Goal: Task Accomplishment & Management: Use online tool/utility

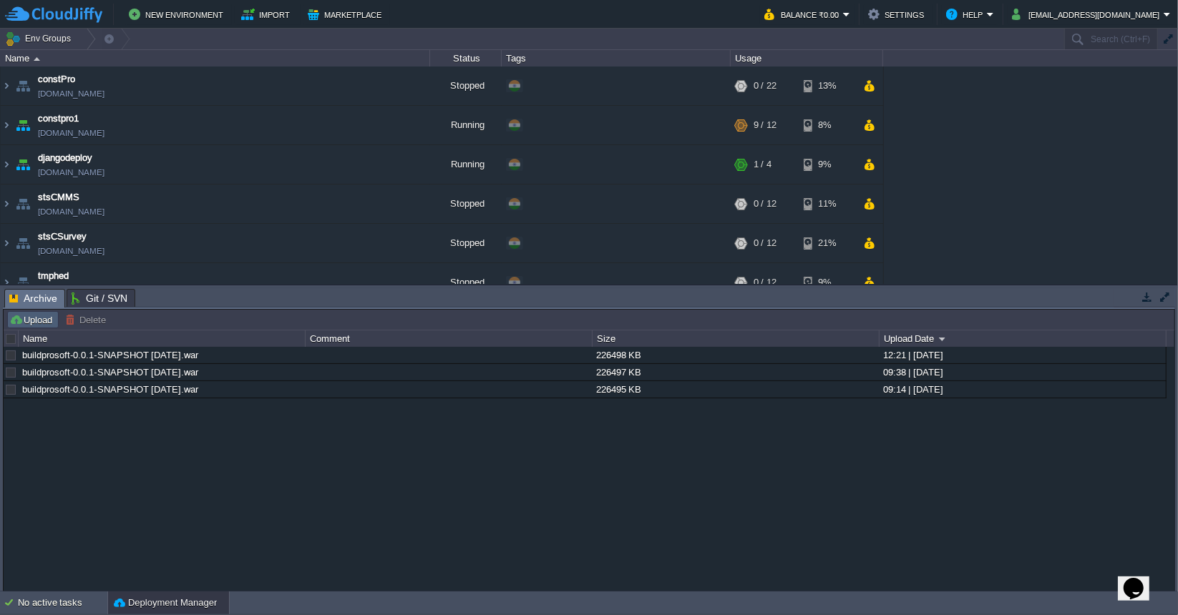
click at [44, 319] on button "Upload" at bounding box center [32, 319] width 47 height 13
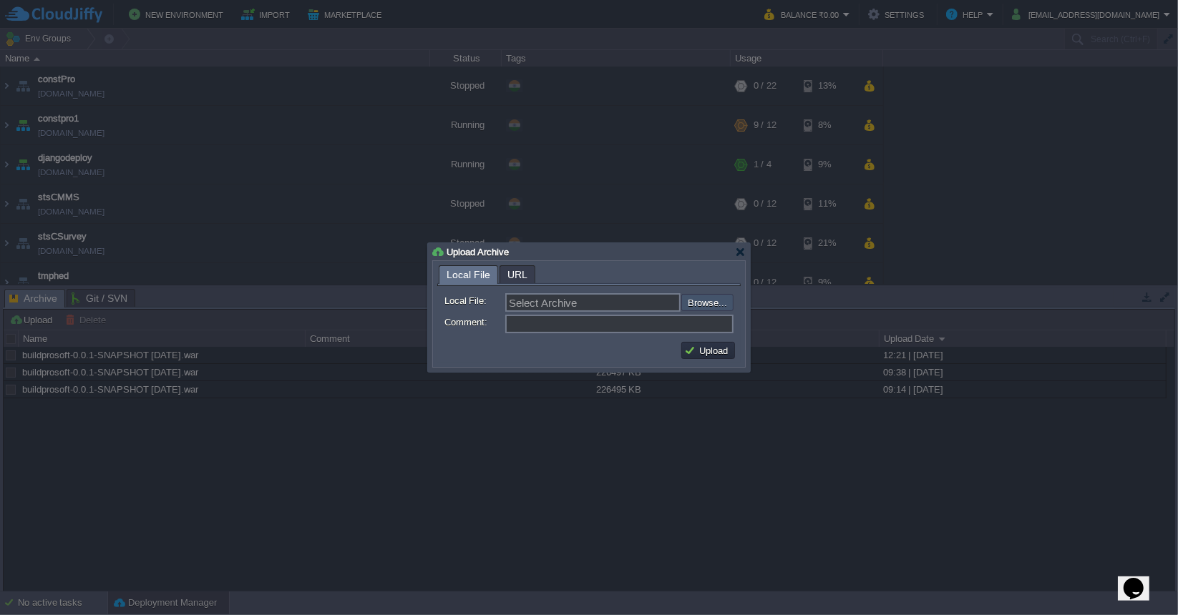
click at [700, 303] on input "file" at bounding box center [642, 302] width 181 height 16
type input "C:\fakepath\buildprosoft-0.0.1-SNAPSHOT [DATE].war"
type input "buildprosoft-0.0.1-SNAPSHOT [DATE].war"
click at [720, 349] on button "Upload" at bounding box center [708, 350] width 48 height 13
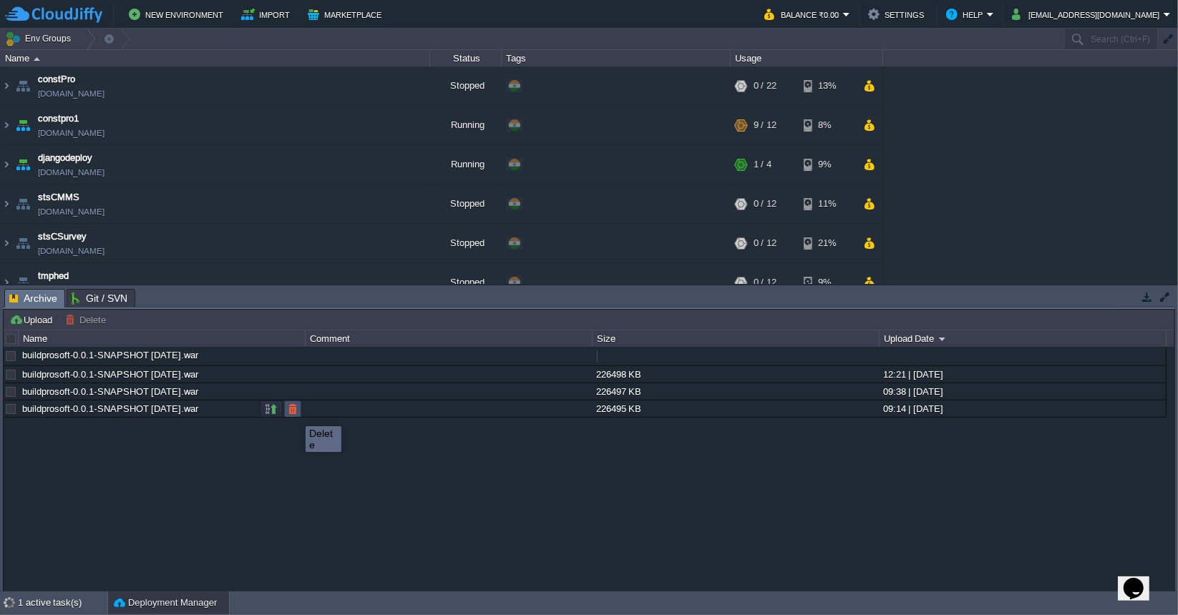
click at [295, 413] on button "button" at bounding box center [292, 409] width 13 height 13
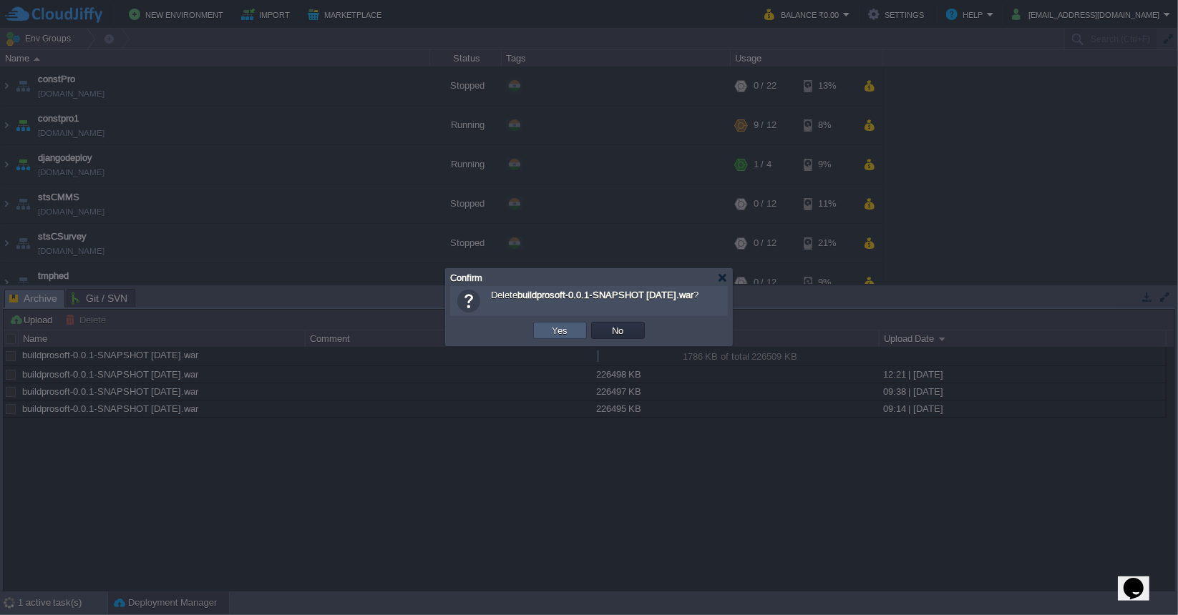
click at [568, 337] on td "Yes" at bounding box center [560, 330] width 54 height 17
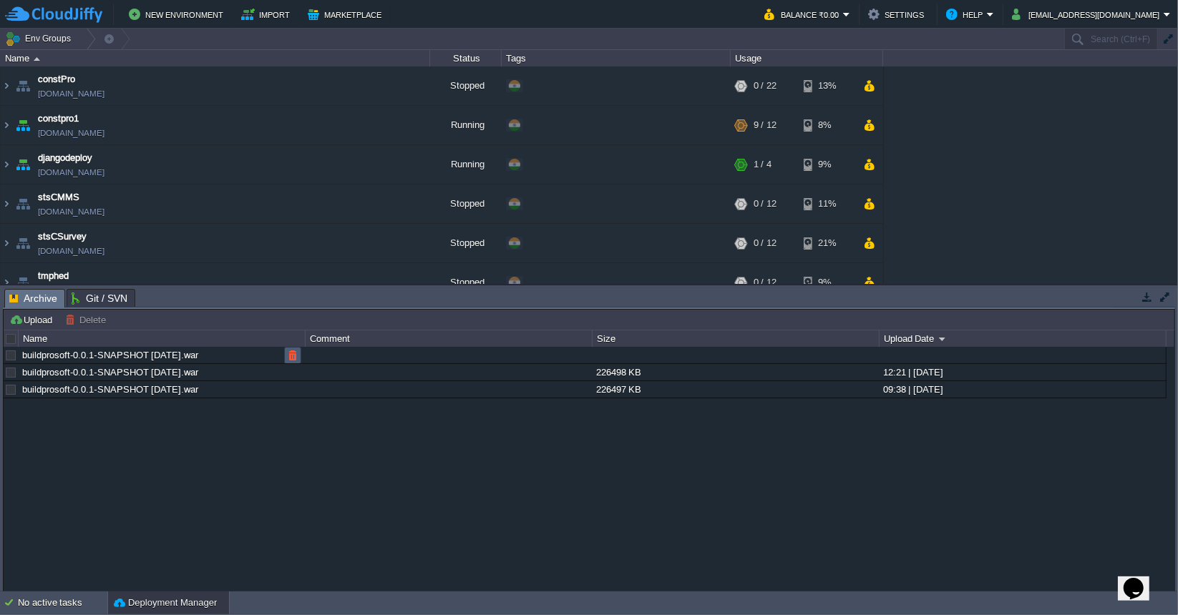
click at [295, 357] on button "button" at bounding box center [292, 355] width 13 height 13
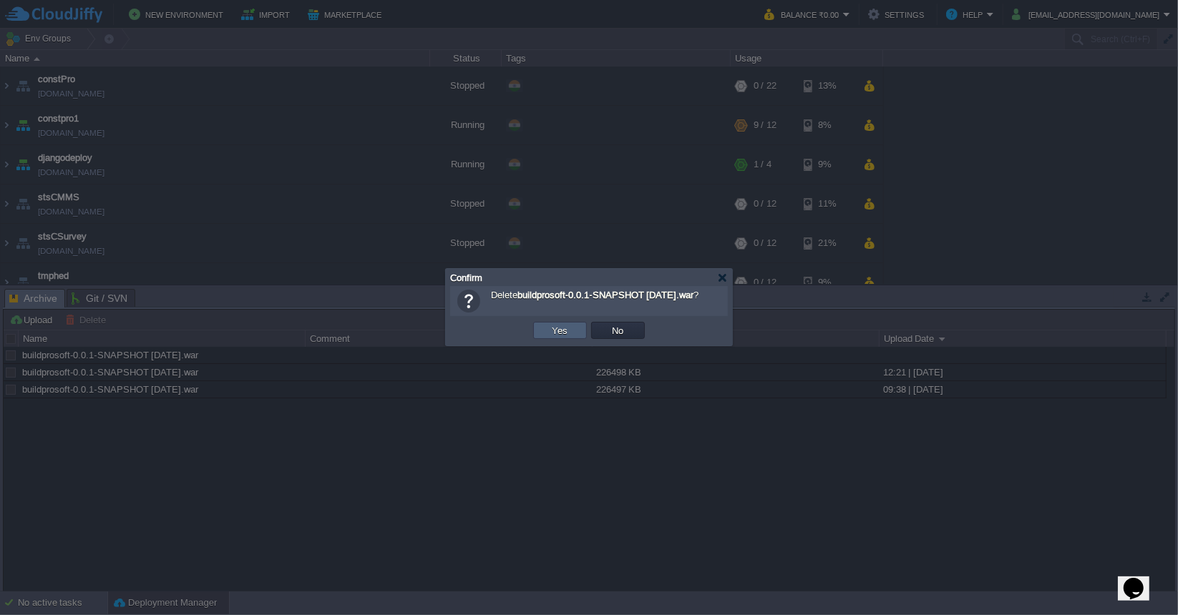
click at [581, 336] on td "Yes" at bounding box center [560, 330] width 54 height 17
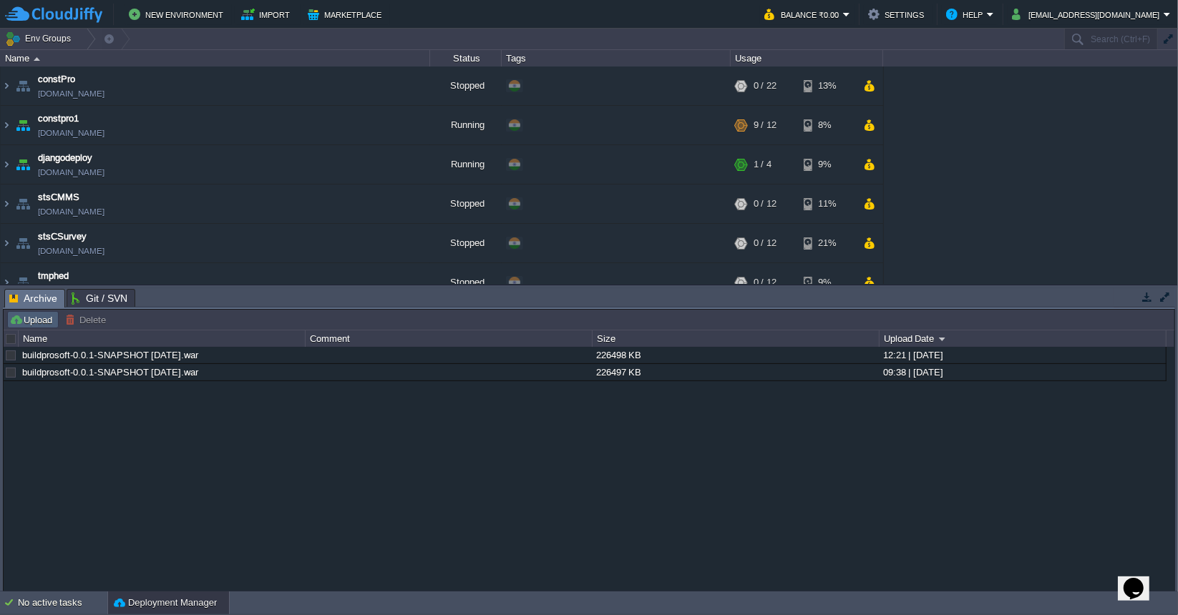
click at [20, 323] on button "Upload" at bounding box center [32, 319] width 47 height 13
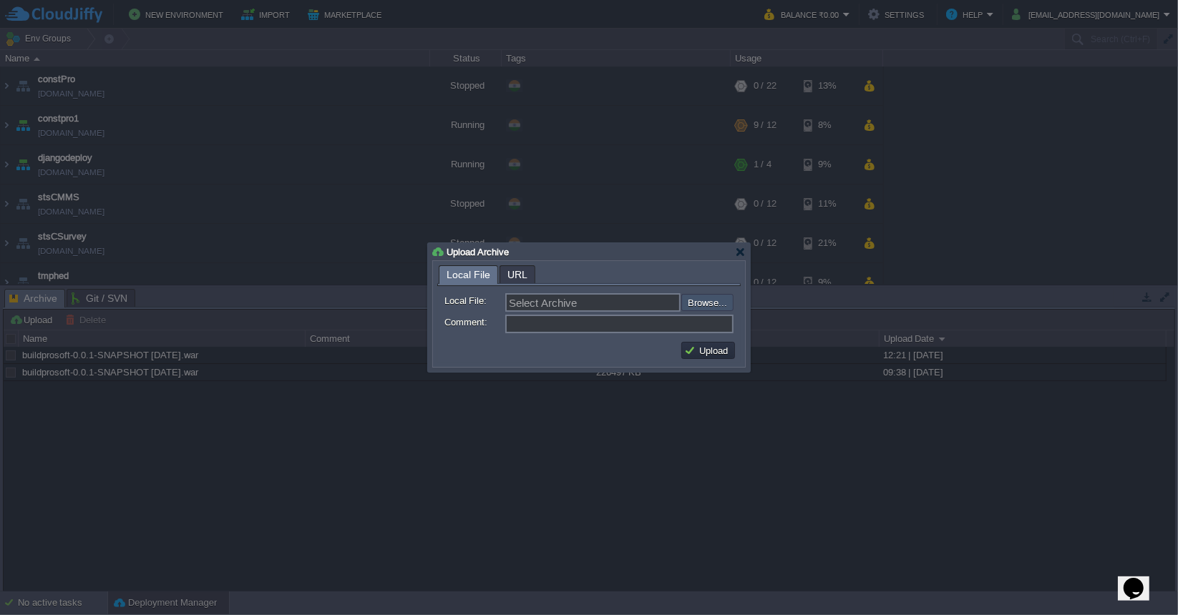
click at [703, 306] on input "file" at bounding box center [642, 302] width 181 height 16
type input "C:\fakepath\buildprosoft-0.0.1-SNAPSHOT [DATE].war"
type input "buildprosoft-0.0.1-SNAPSHOT [DATE].war"
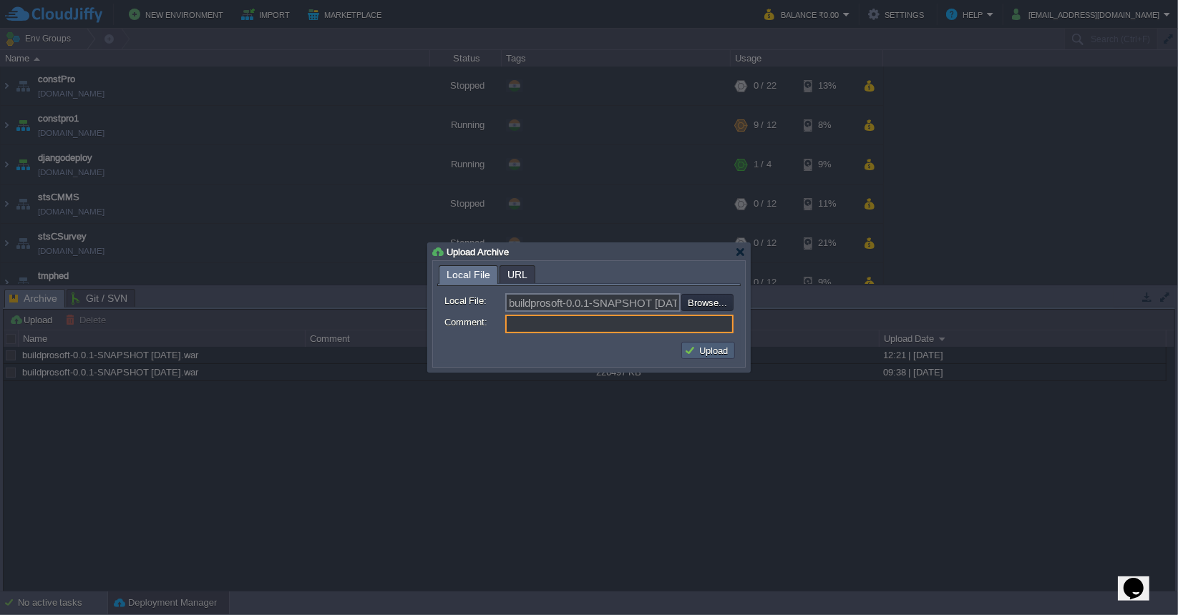
click at [692, 351] on button "Upload" at bounding box center [708, 350] width 48 height 13
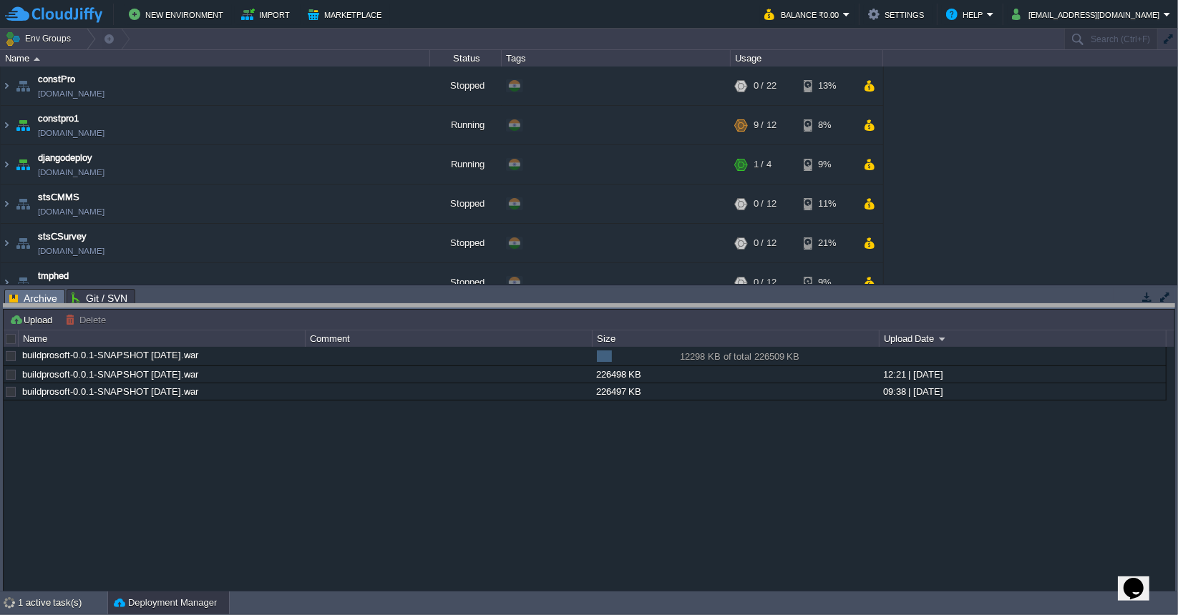
drag, startPoint x: 594, startPoint y: 297, endPoint x: 596, endPoint y: 312, distance: 15.1
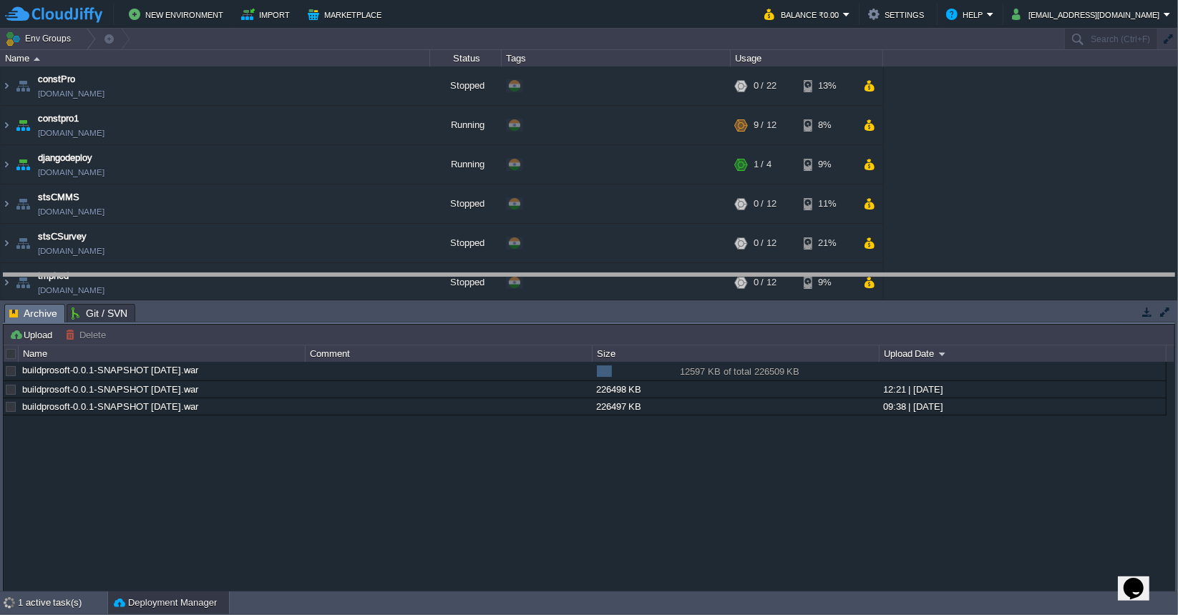
drag, startPoint x: 596, startPoint y: 312, endPoint x: 600, endPoint y: 273, distance: 39.6
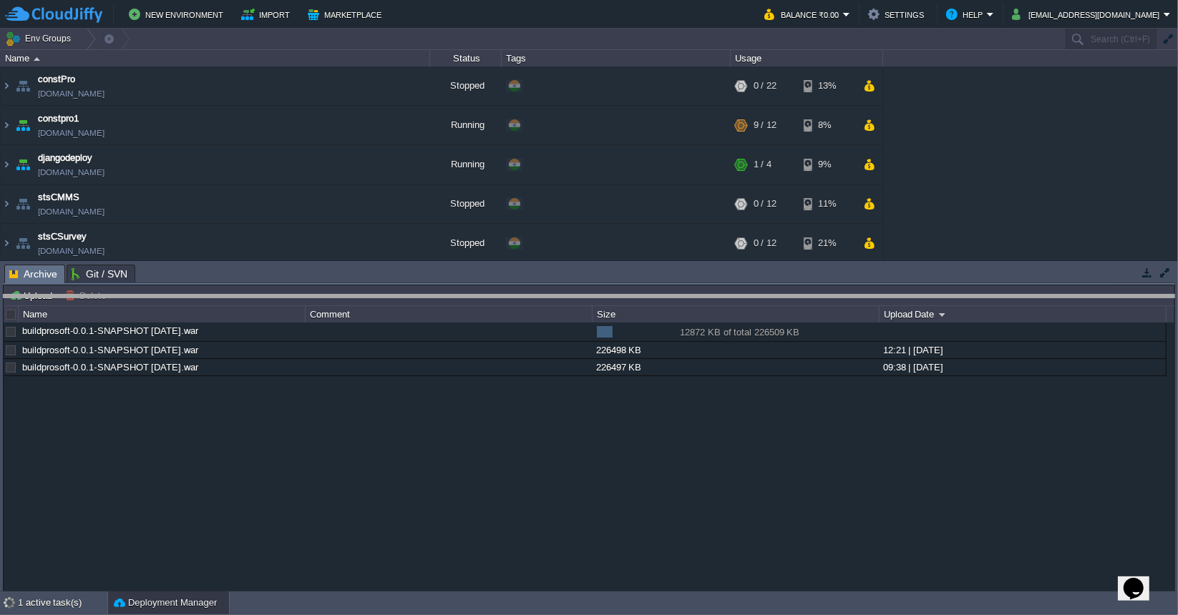
drag, startPoint x: 600, startPoint y: 273, endPoint x: 604, endPoint y: 313, distance: 40.3
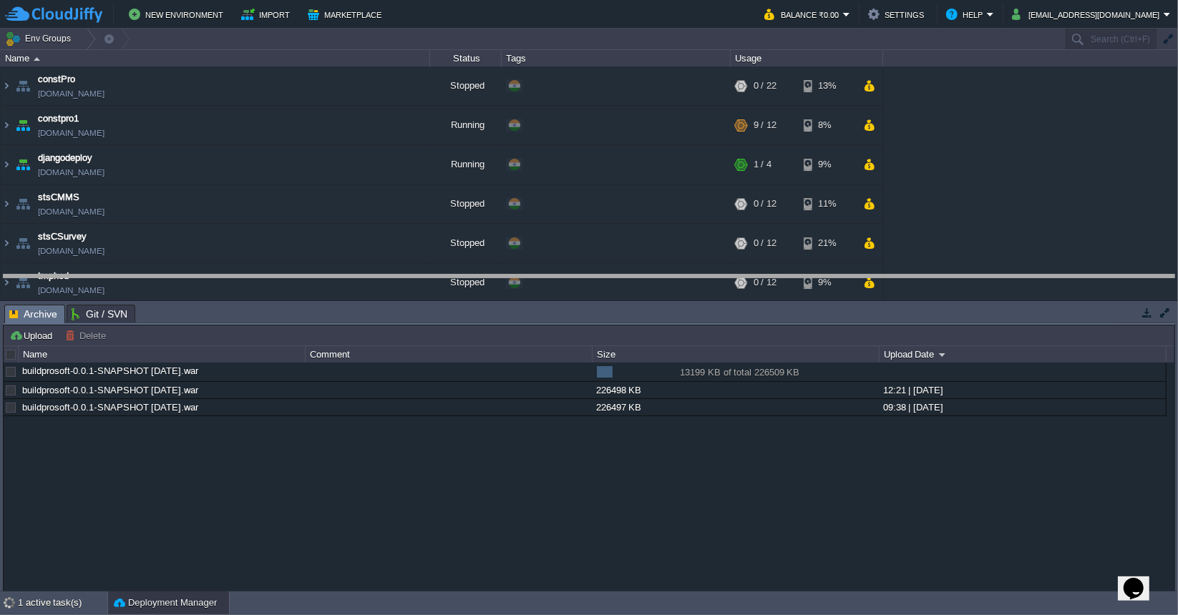
drag, startPoint x: 604, startPoint y: 313, endPoint x: 603, endPoint y: 278, distance: 35.1
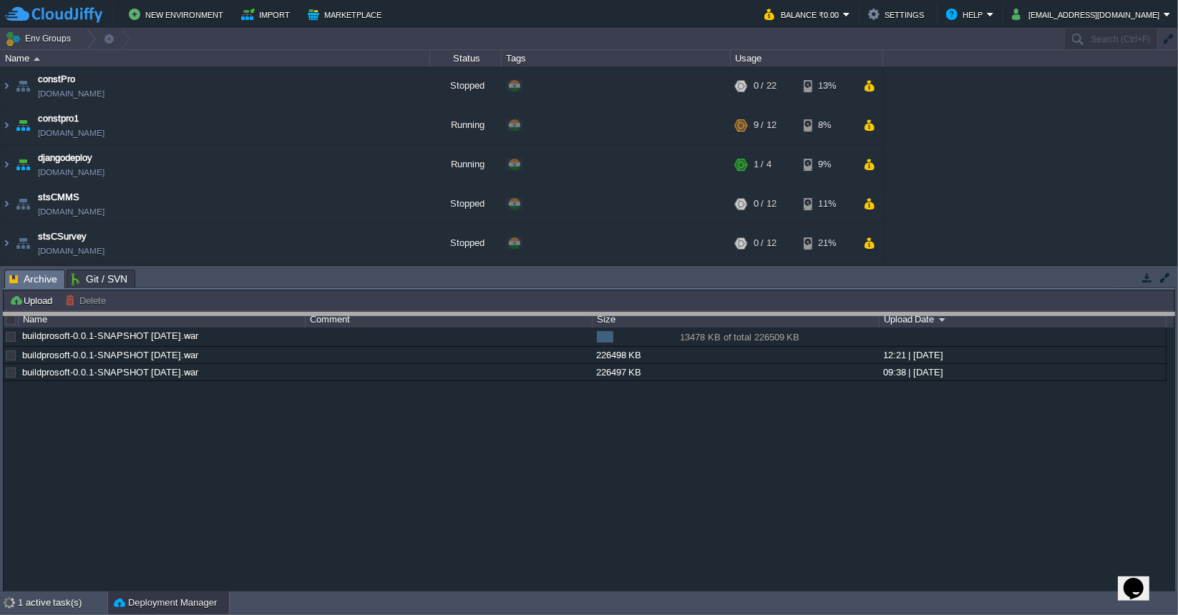
drag, startPoint x: 600, startPoint y: 275, endPoint x: 606, endPoint y: 318, distance: 43.3
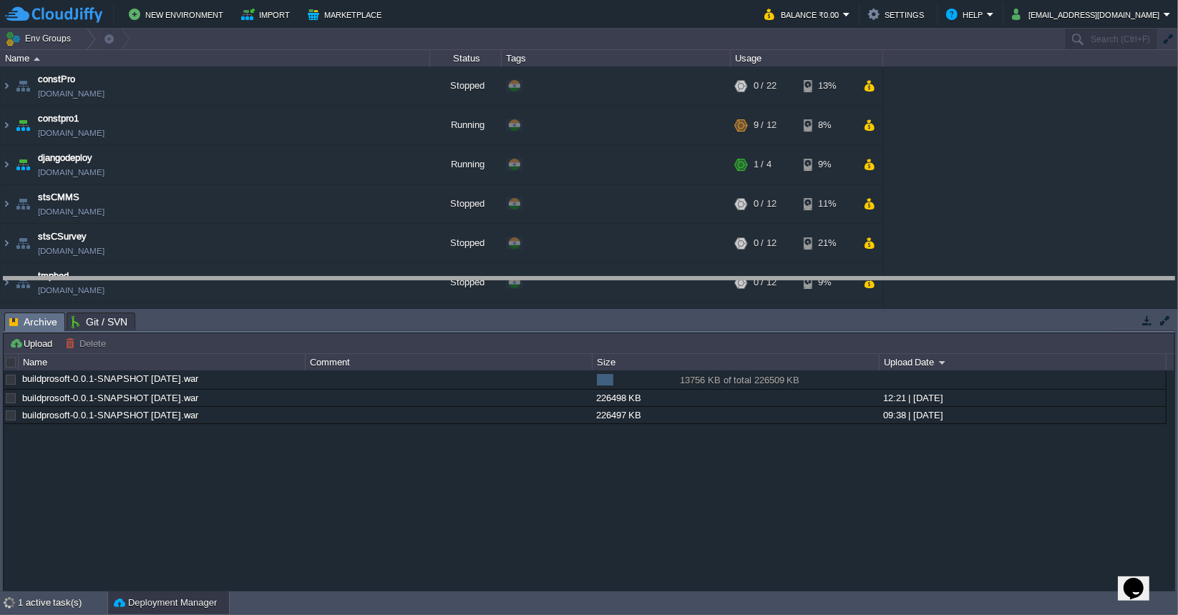
drag, startPoint x: 604, startPoint y: 317, endPoint x: 605, endPoint y: 269, distance: 47.9
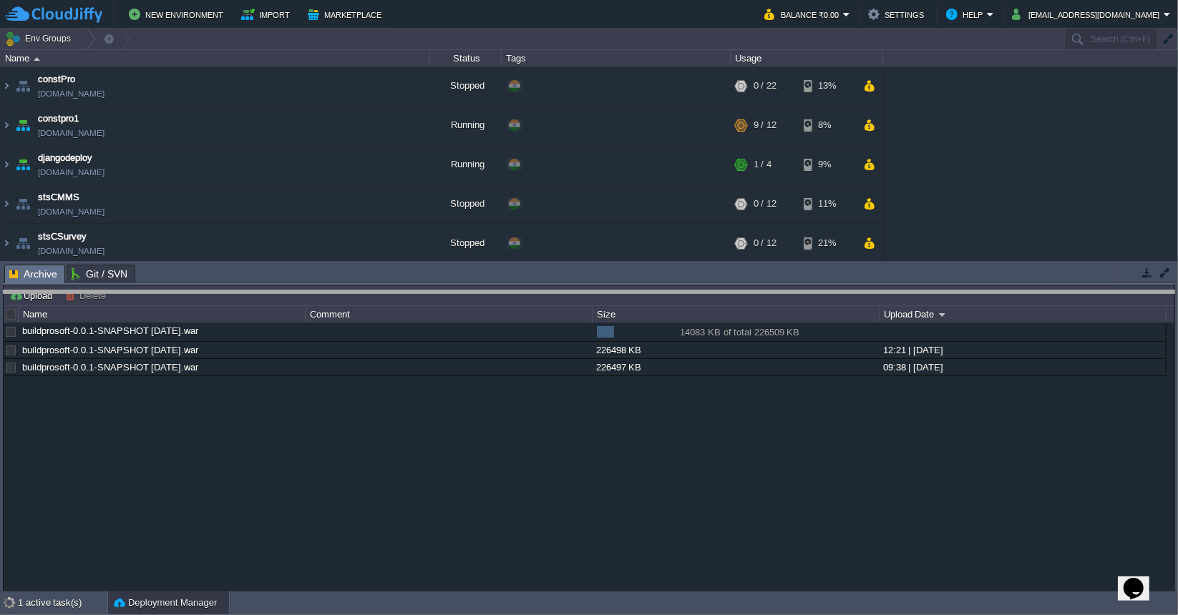
drag, startPoint x: 604, startPoint y: 269, endPoint x: 606, endPoint y: 313, distance: 43.7
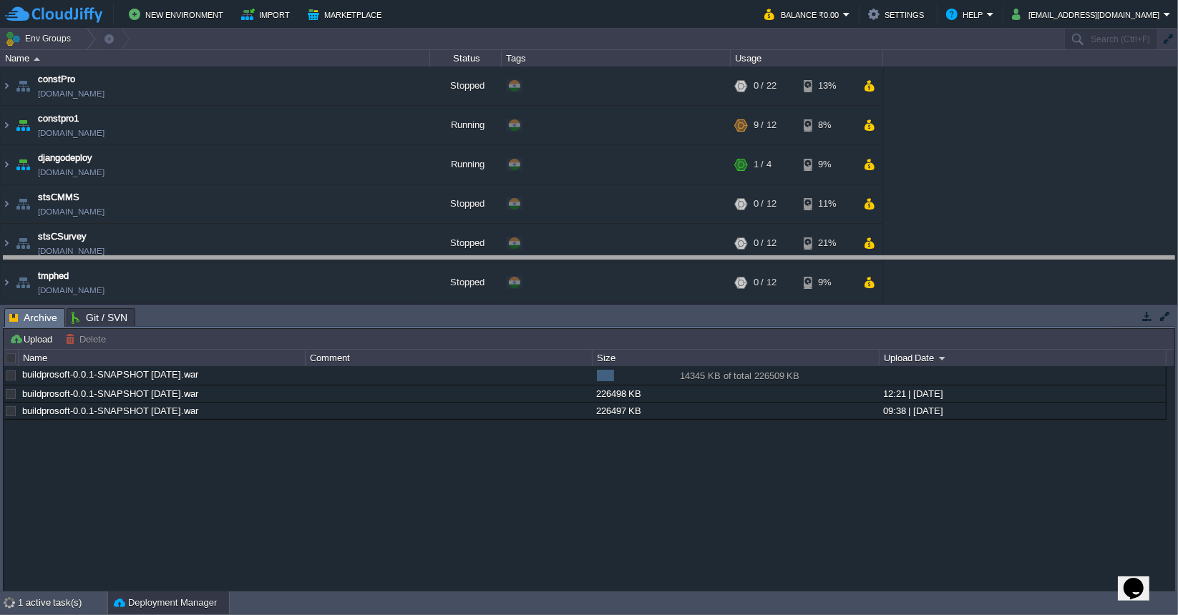
drag, startPoint x: 604, startPoint y: 313, endPoint x: 602, endPoint y: 259, distance: 53.7
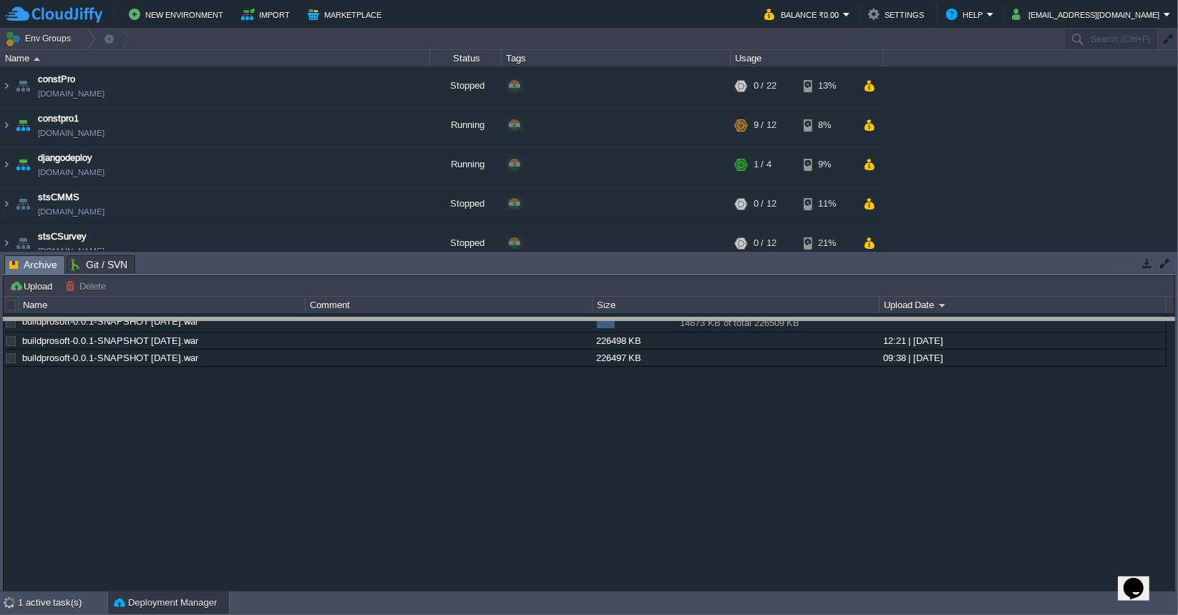
drag, startPoint x: 602, startPoint y: 259, endPoint x: 604, endPoint y: 321, distance: 62.3
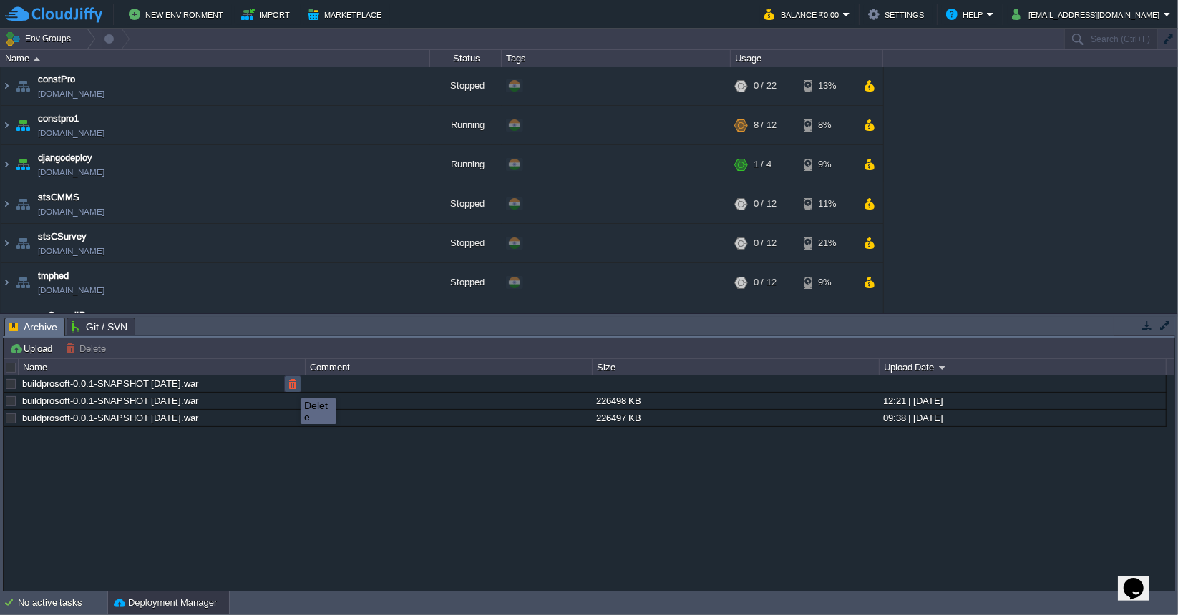
click at [290, 385] on button "button" at bounding box center [292, 384] width 13 height 13
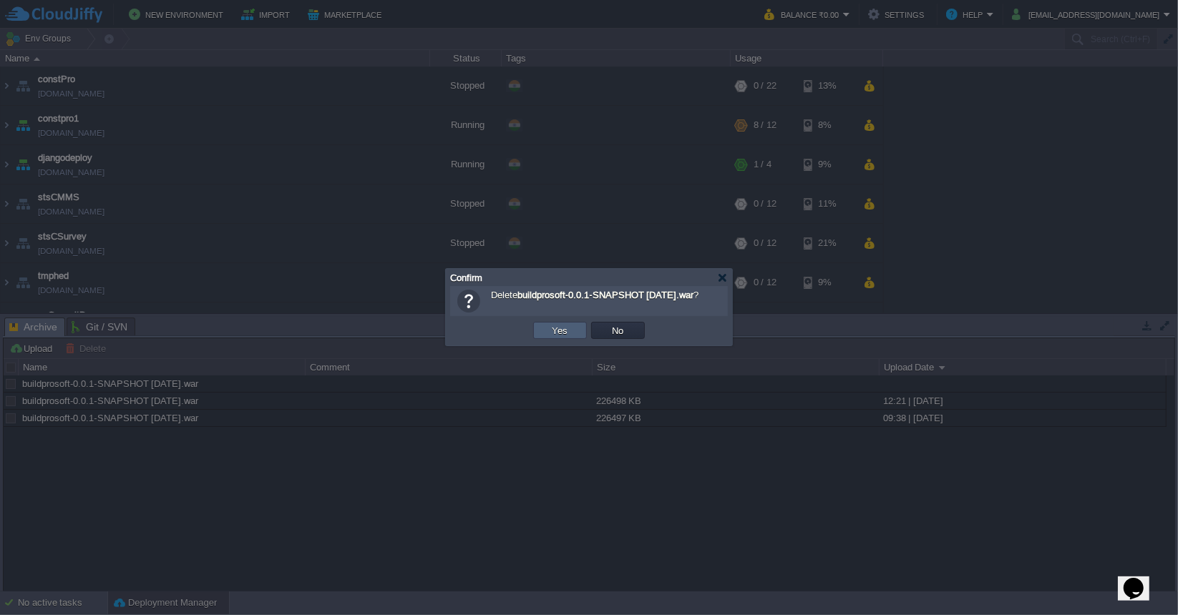
click at [552, 329] on button "Yes" at bounding box center [560, 330] width 24 height 13
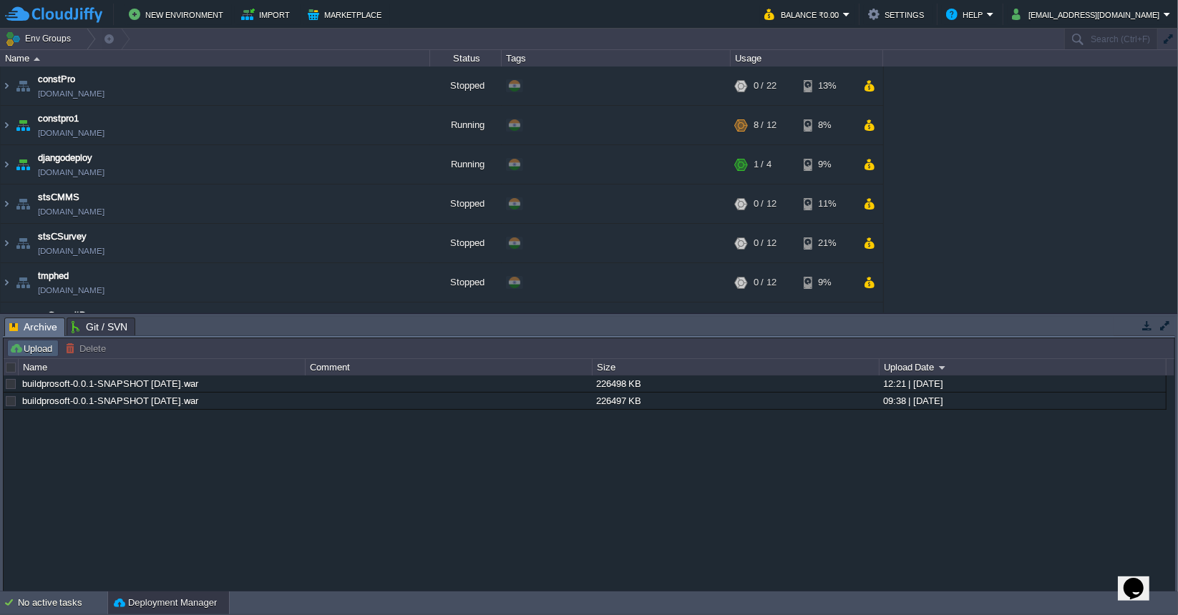
click at [46, 349] on button "Upload" at bounding box center [32, 348] width 47 height 13
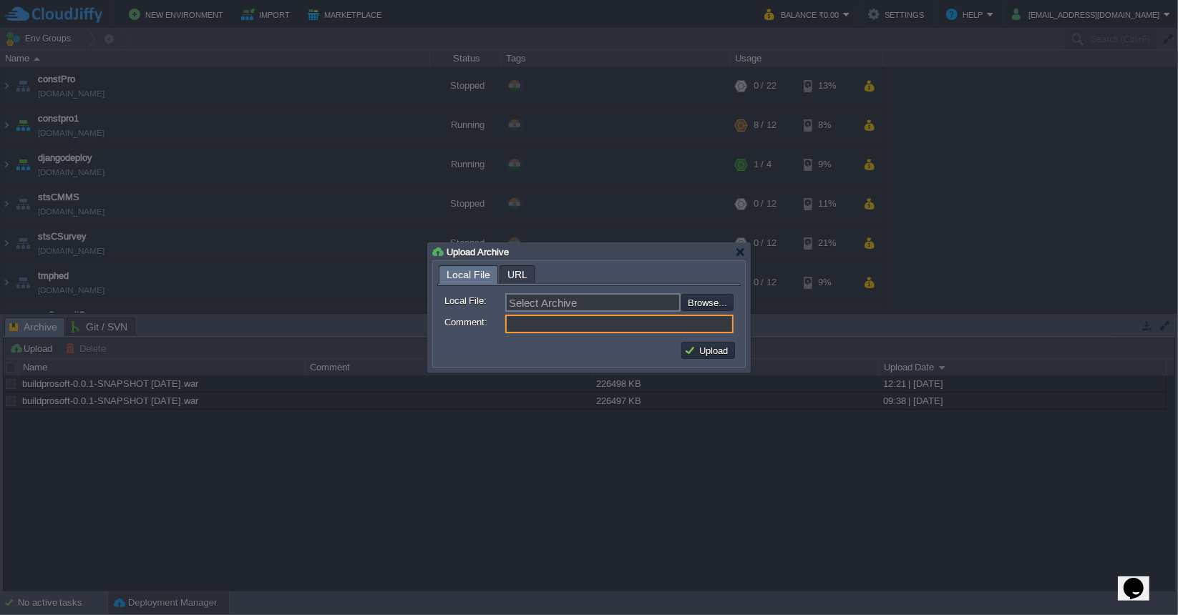
click at [705, 315] on input "Comment:" at bounding box center [619, 324] width 228 height 19
click at [704, 305] on input "file" at bounding box center [642, 302] width 181 height 16
type input "C:\fakepath\buildprosoft-0.0.1-SNAPSHOT [DATE].war"
type input "buildprosoft-0.0.1-SNAPSHOT [DATE].war"
click at [704, 353] on button "Upload" at bounding box center [708, 350] width 48 height 13
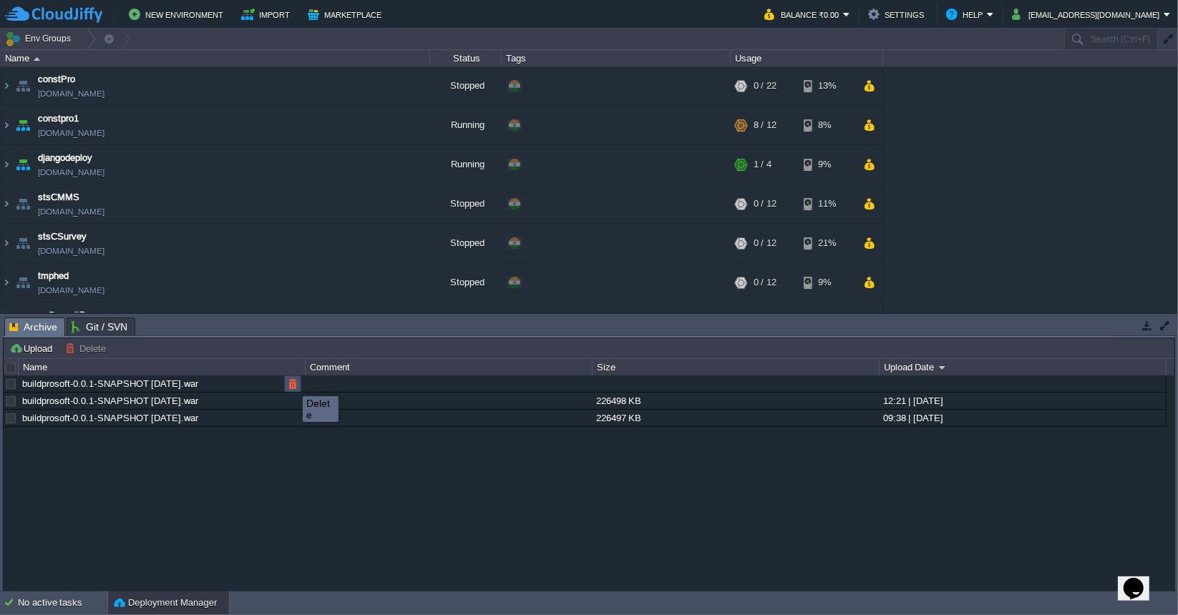
click at [292, 383] on button "button" at bounding box center [292, 384] width 13 height 13
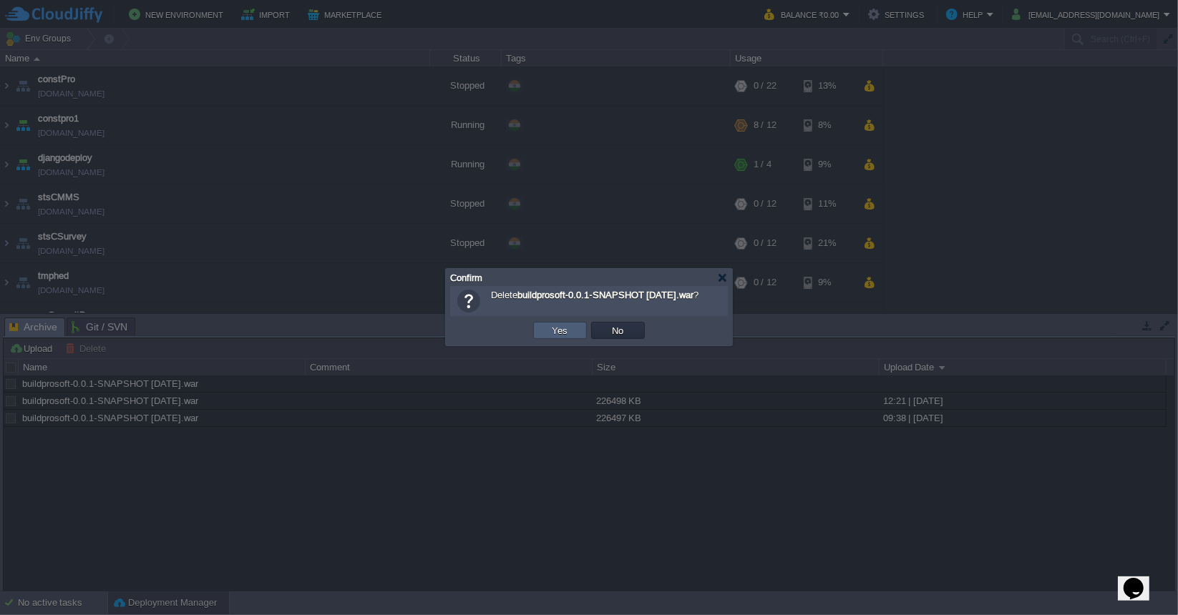
click at [547, 336] on td "Yes" at bounding box center [560, 330] width 54 height 17
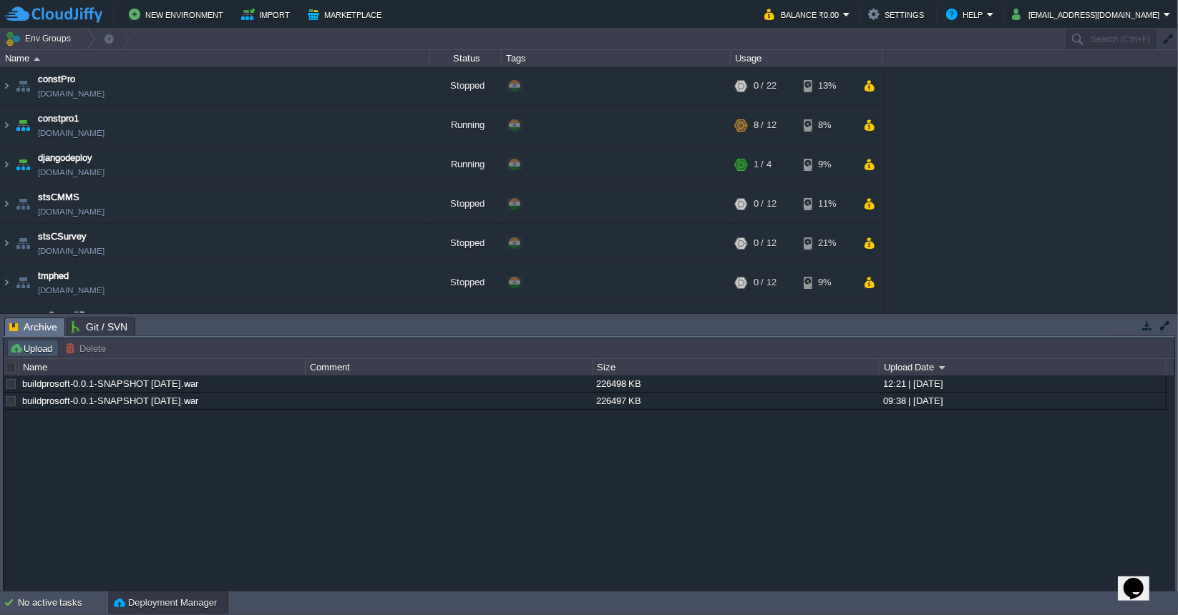
click at [31, 347] on button "Upload" at bounding box center [32, 348] width 47 height 13
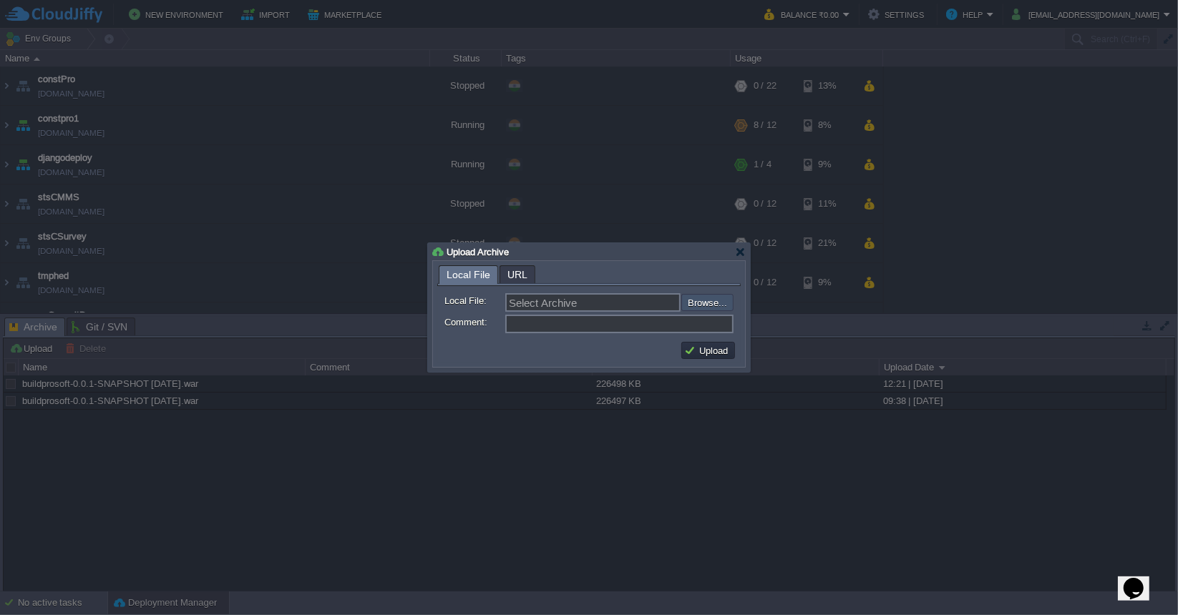
click at [700, 306] on input "file" at bounding box center [642, 302] width 181 height 16
type input "C:\fakepath\buildprosoft-0.0.1-SNAPSHOT [DATE].war"
type input "buildprosoft-0.0.1-SNAPSHOT [DATE].war"
click at [703, 353] on button "Upload" at bounding box center [708, 350] width 48 height 13
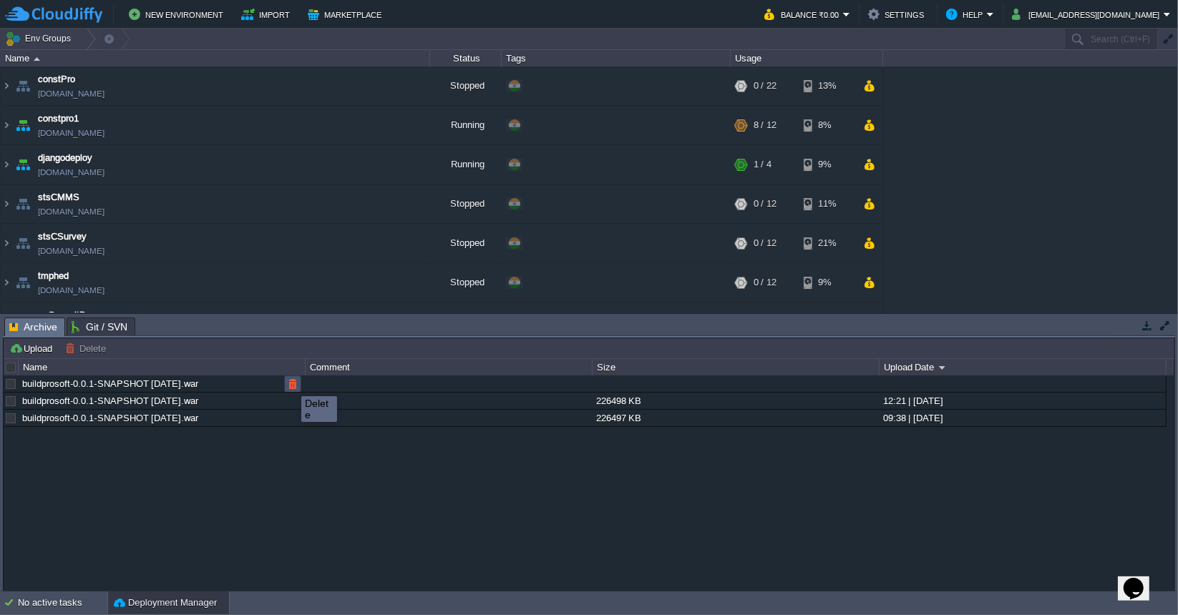
click at [290, 383] on button "button" at bounding box center [292, 384] width 13 height 13
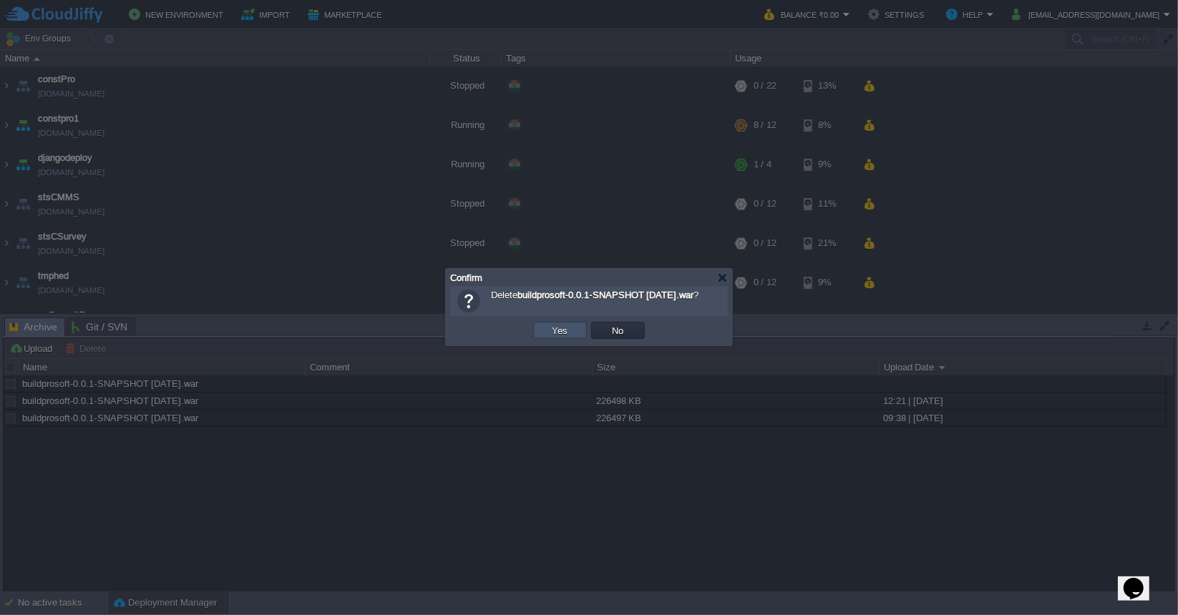
click at [553, 332] on button "Yes" at bounding box center [560, 330] width 24 height 13
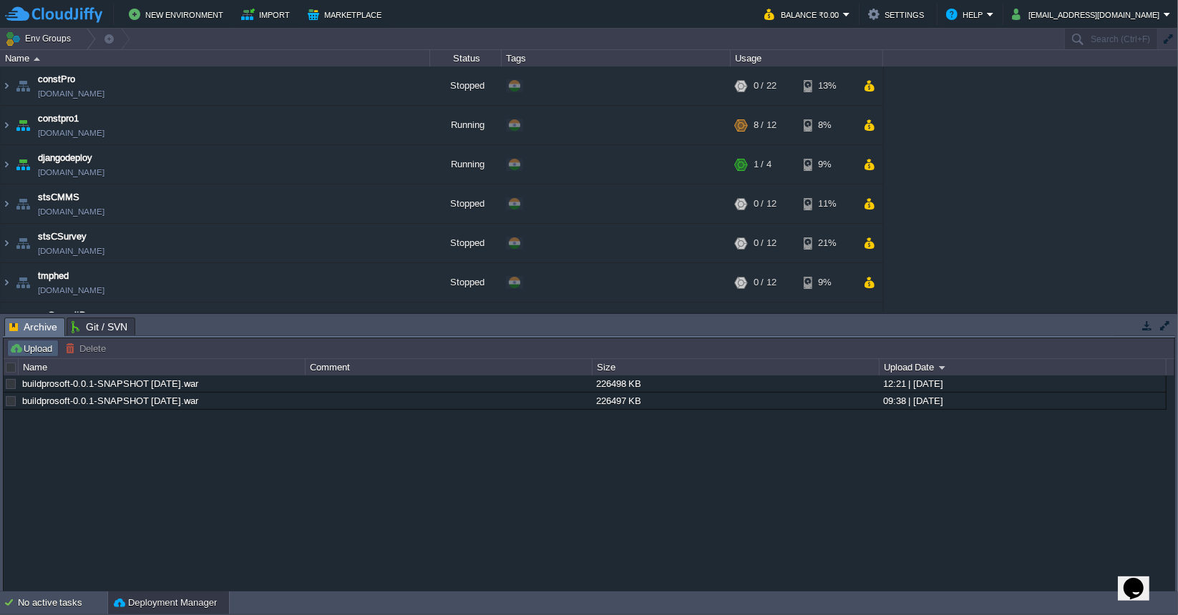
click at [29, 347] on button "Upload" at bounding box center [32, 348] width 47 height 13
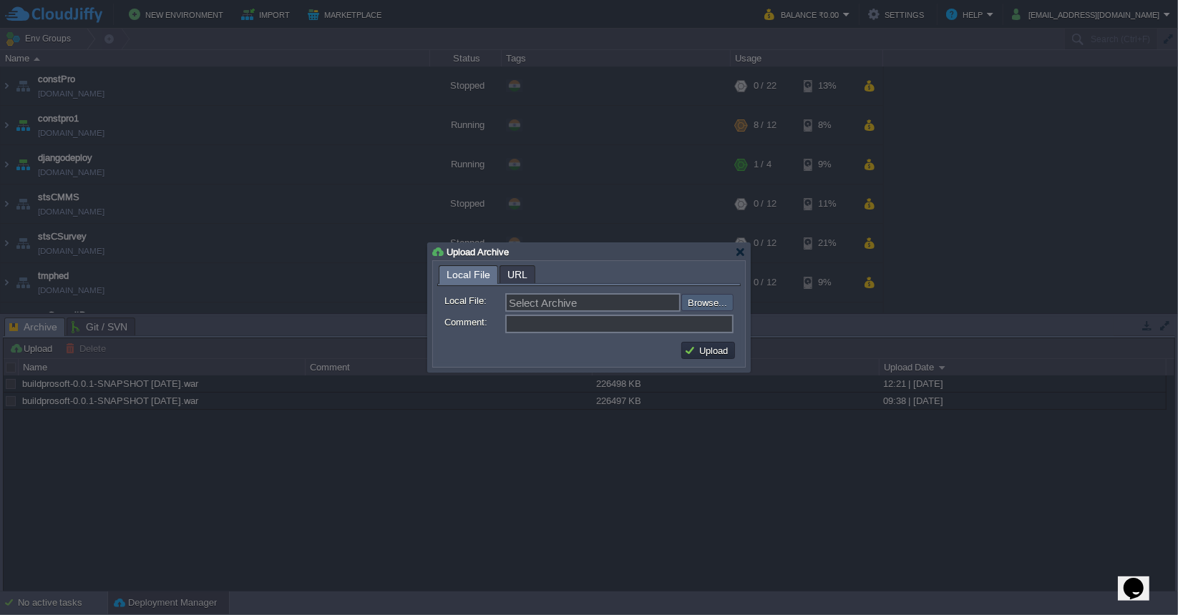
click at [694, 303] on input "file" at bounding box center [642, 302] width 181 height 16
type input "C:\fakepath\buildprosoft-0.0.1-SNAPSHOT [DATE].war"
type input "buildprosoft-0.0.1-SNAPSHOT [DATE].war"
click at [710, 351] on button "Upload" at bounding box center [708, 350] width 48 height 13
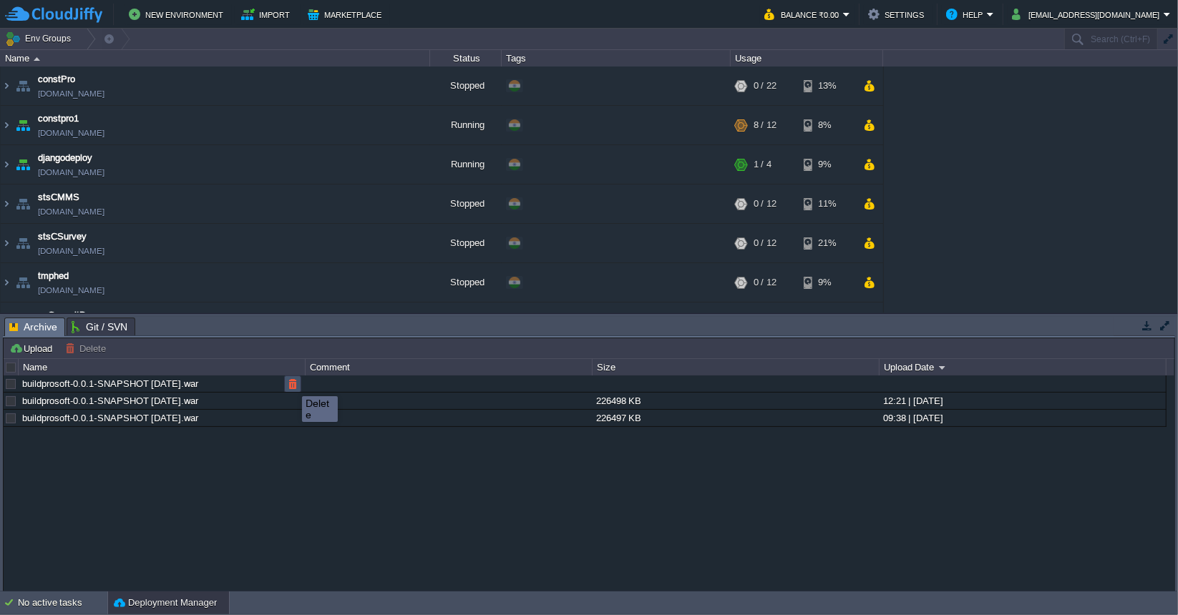
click at [291, 383] on button "button" at bounding box center [292, 384] width 13 height 13
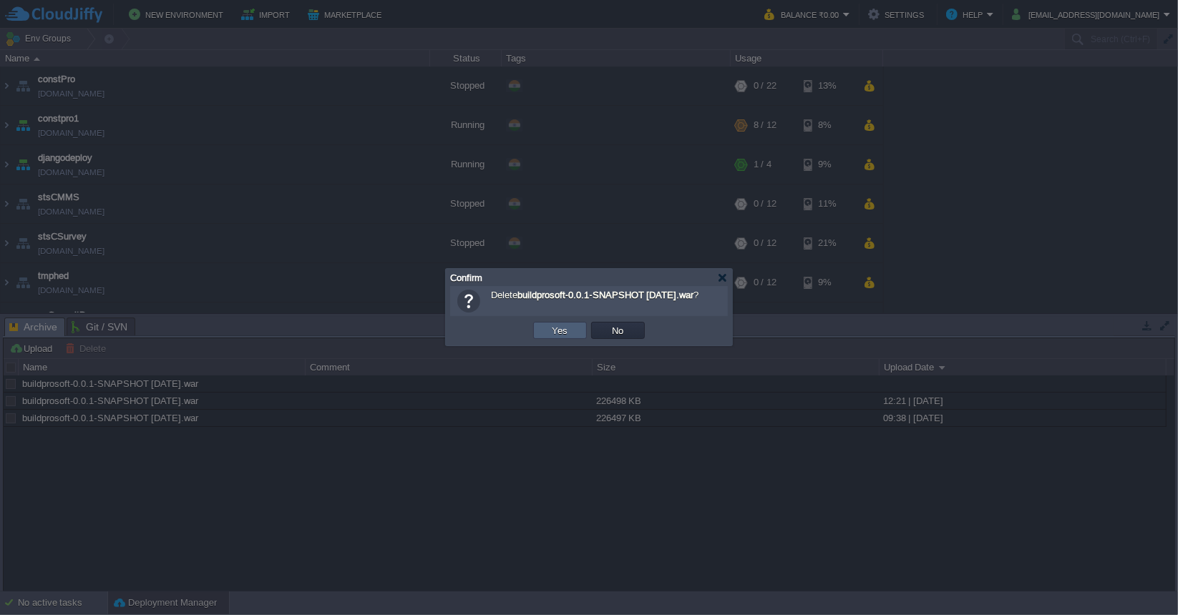
click at [572, 331] on td "Yes" at bounding box center [560, 330] width 54 height 17
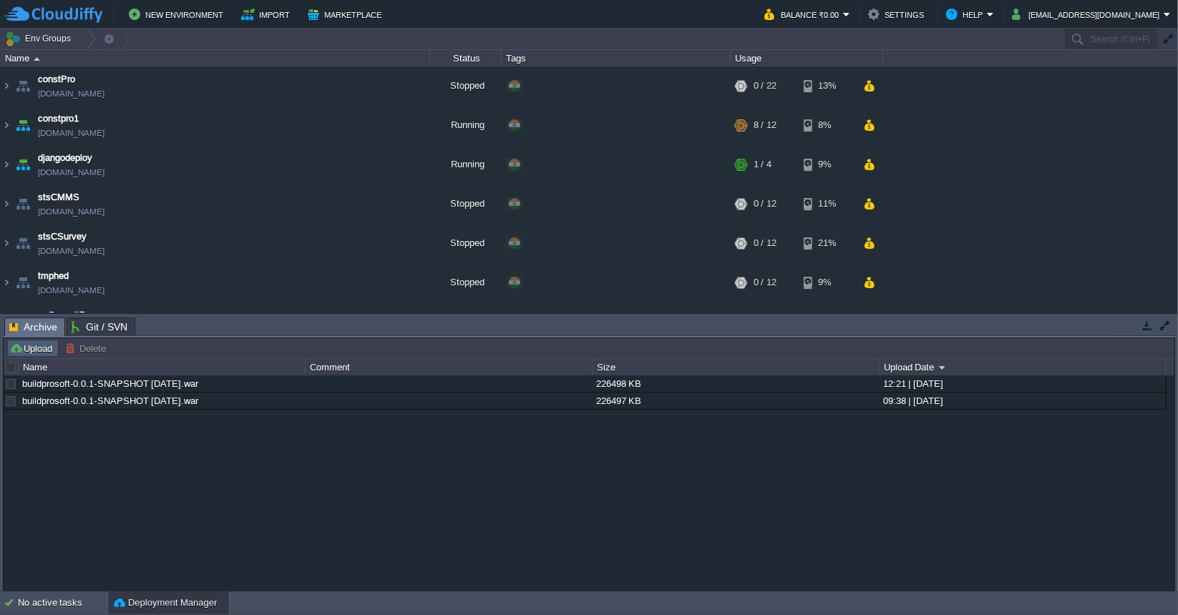
click at [32, 353] on button "Upload" at bounding box center [32, 348] width 47 height 13
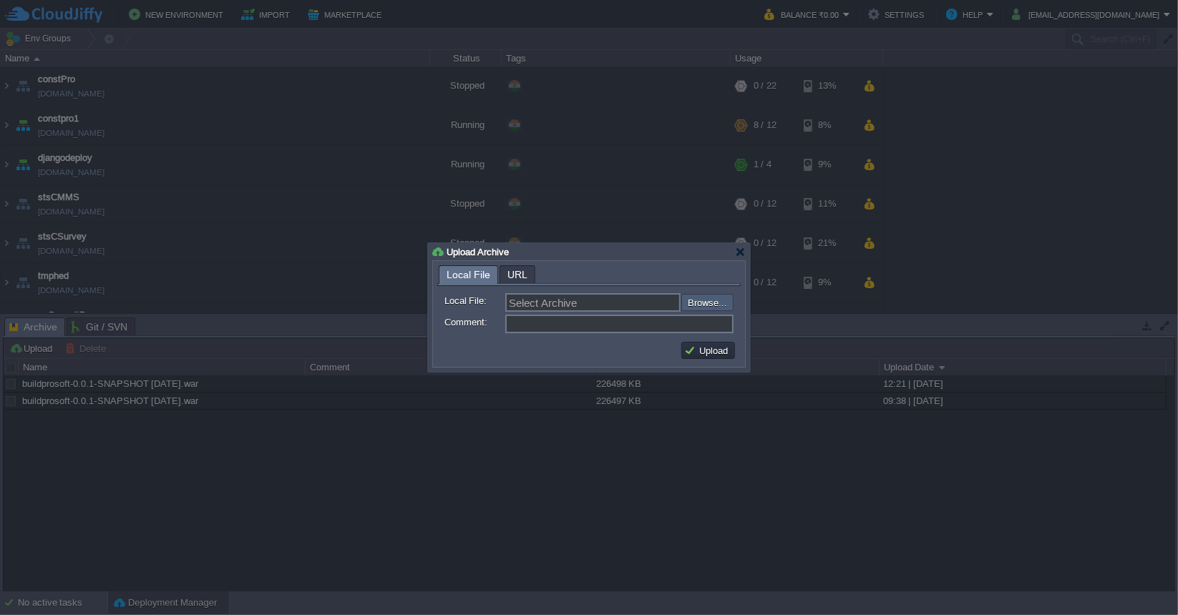
click at [713, 307] on input "file" at bounding box center [642, 302] width 181 height 16
type input "C:\fakepath\buildprosoft-0.0.1-SNAPSHOT [DATE].war"
type input "buildprosoft-0.0.1-SNAPSHOT [DATE].war"
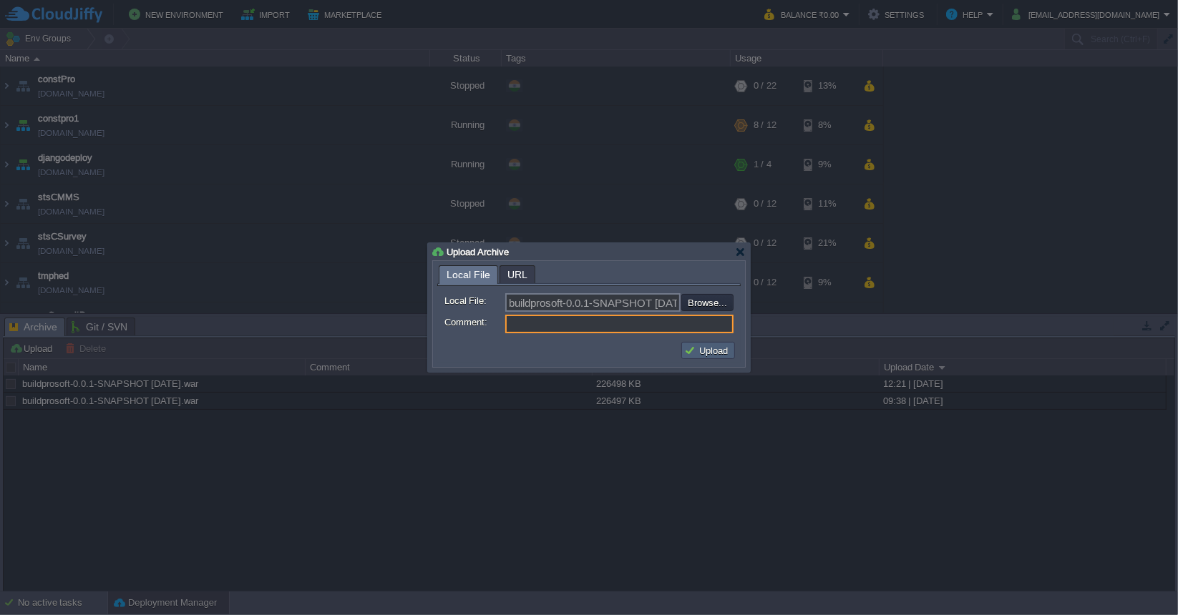
click at [710, 346] on button "Upload" at bounding box center [708, 350] width 48 height 13
